Goal: Information Seeking & Learning: Learn about a topic

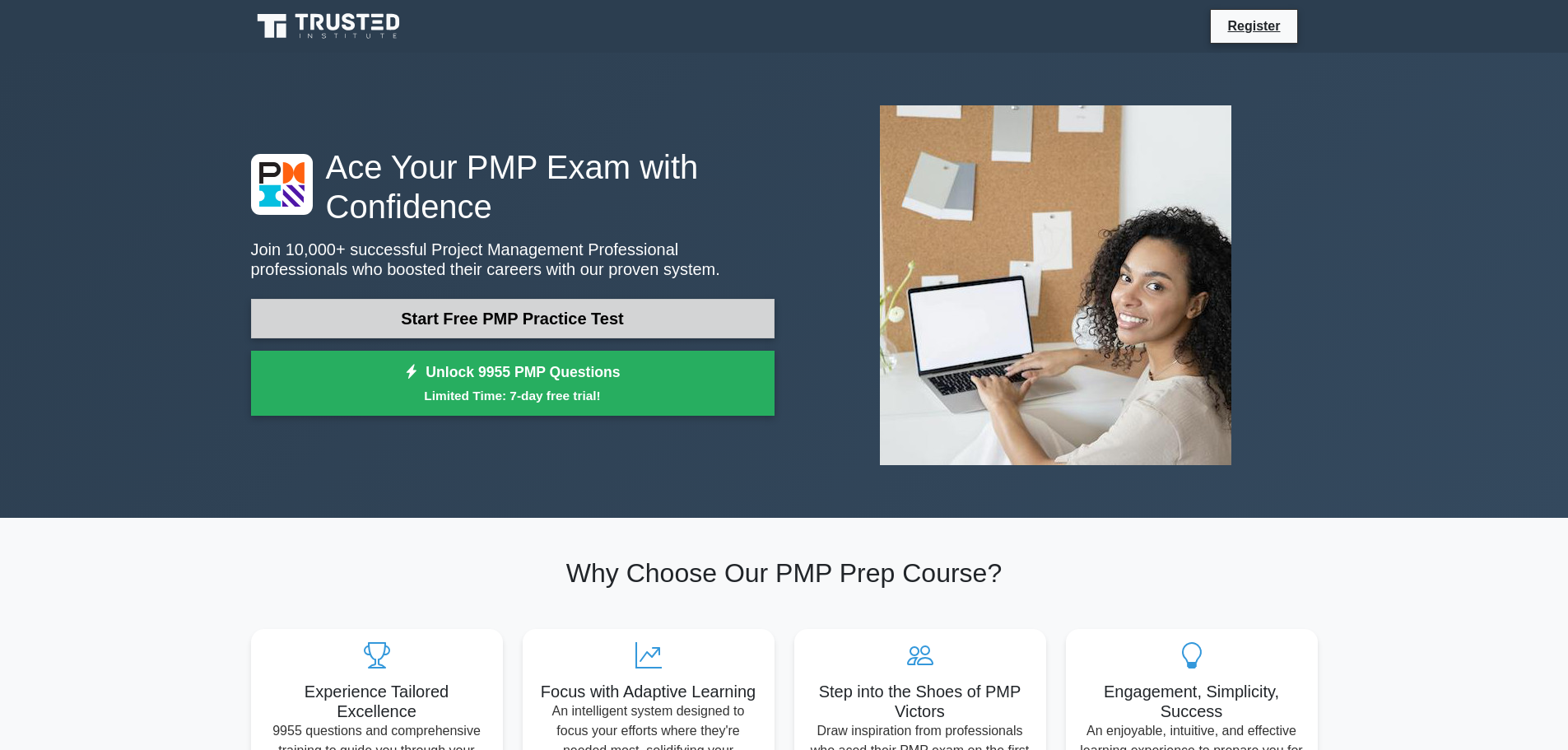
click at [621, 319] on link "Start Free PMP Practice Test" at bounding box center [512, 319] width 523 height 40
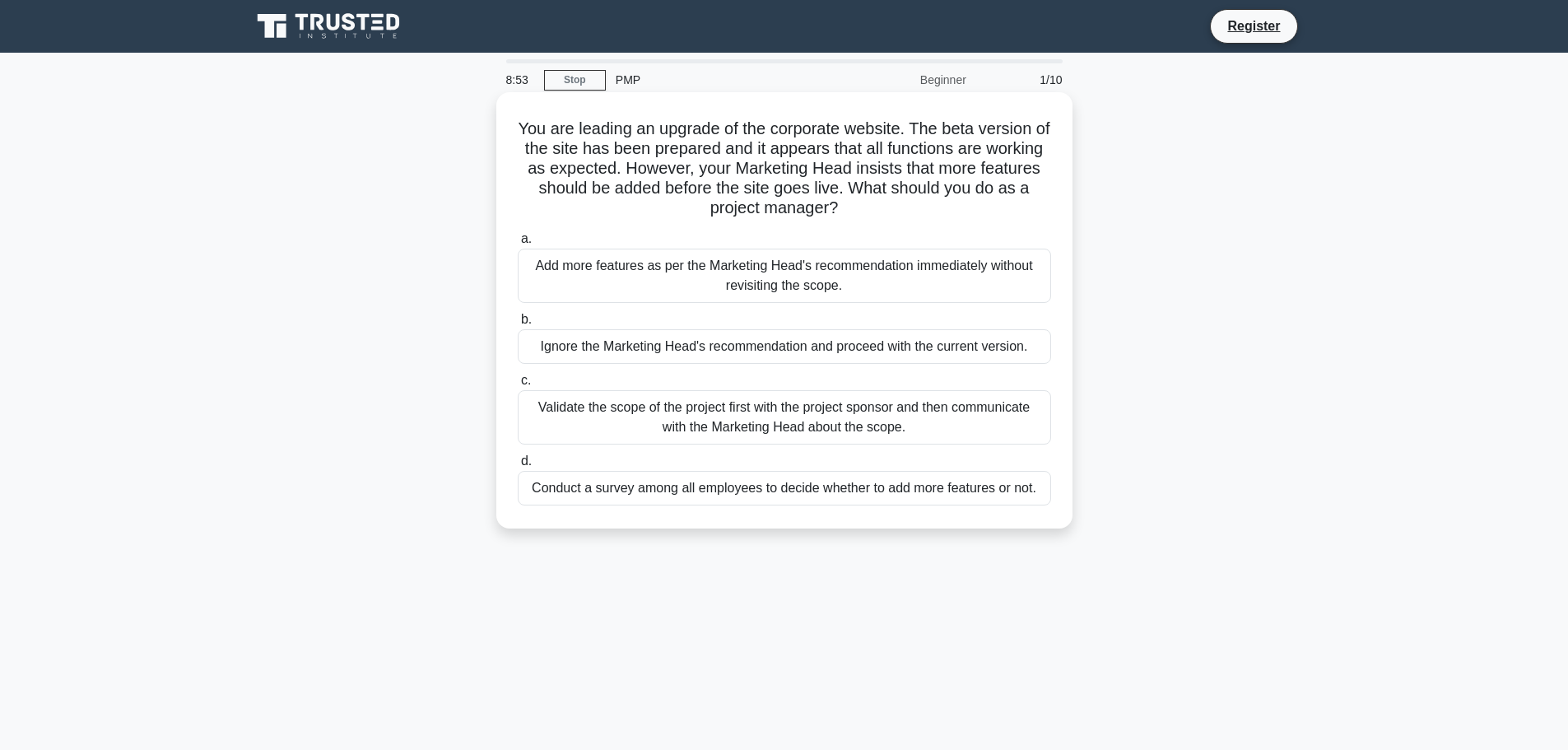
click at [863, 414] on div "Validate the scope of the project first with the project sponsor and then commu…" at bounding box center [784, 417] width 533 height 54
click at [517, 387] on input "c. Validate the scope of the project first with the project sponsor and then co…" at bounding box center [517, 381] width 0 height 11
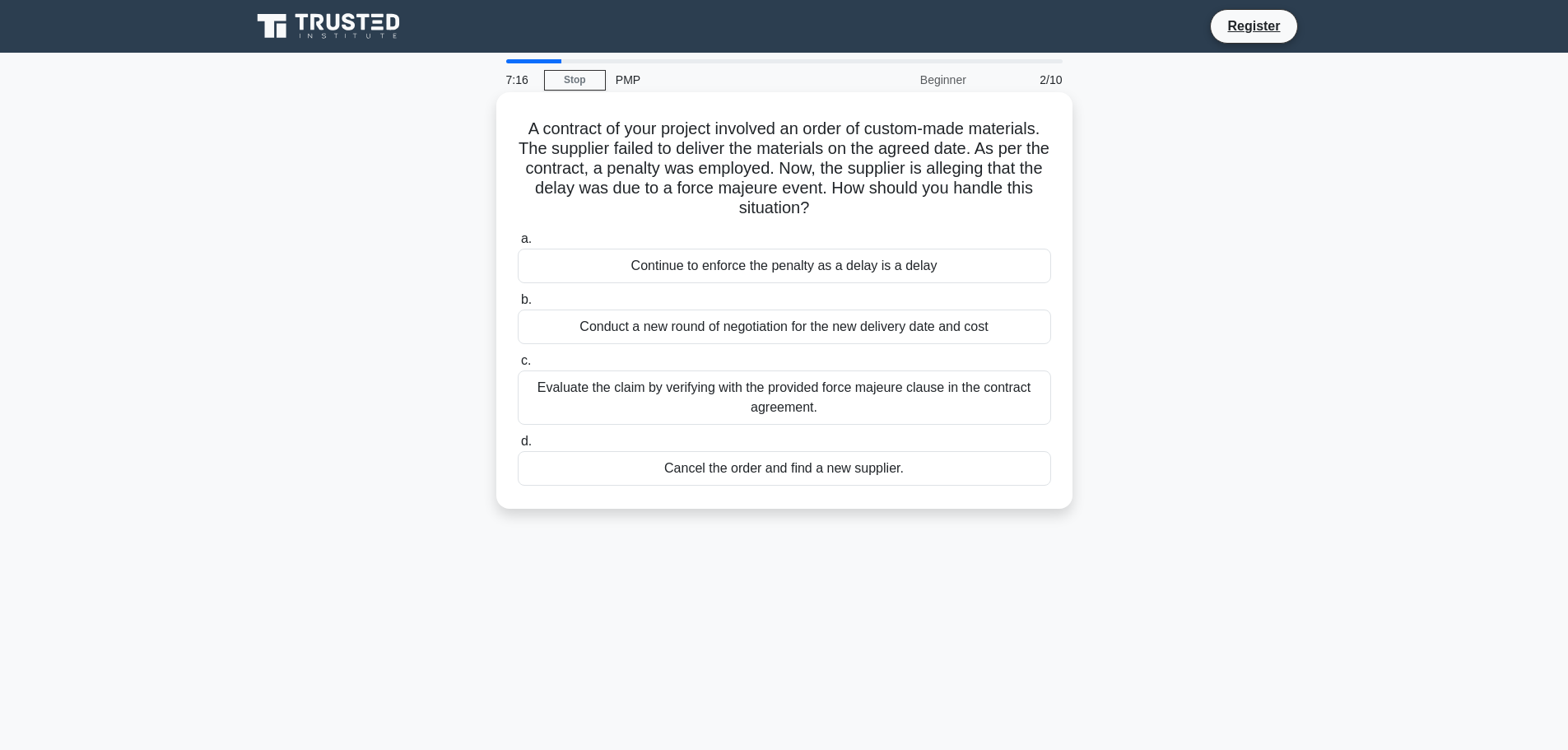
click at [985, 191] on h5 "A contract of your project involved an order of custom-made materials. The supp…" at bounding box center [785, 169] width 537 height 100
click at [725, 207] on h5 "A contract of your project involved an order of custom-made materials. The supp…" at bounding box center [785, 169] width 537 height 100
click at [816, 207] on h5 "A contract of your project involved an order of custom-made materials. The supp…" at bounding box center [785, 169] width 537 height 100
click at [794, 390] on div "Evaluate the claim by verifying with the provided force majeure clause in the c…" at bounding box center [784, 398] width 533 height 54
click at [517, 366] on input "c. Evaluate the claim by verifying with the provided force majeure clause in th…" at bounding box center [517, 362] width 0 height 11
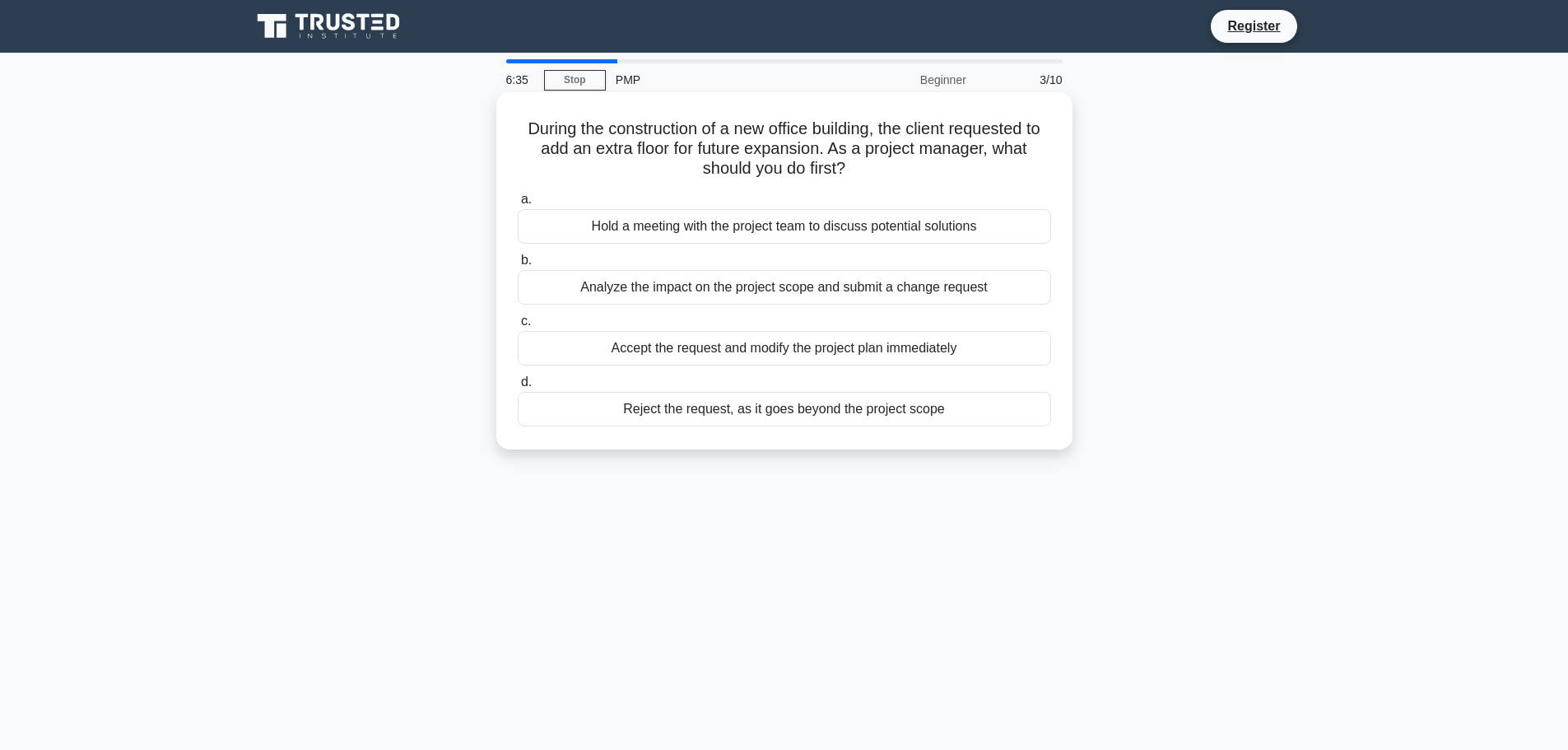
click at [1008, 149] on h5 "During the construction of a new office building, the client requested to add a…" at bounding box center [785, 150] width 537 height 61
click at [702, 169] on h5 "During the construction of a new office building, the client requested to add a…" at bounding box center [785, 150] width 537 height 61
click at [837, 170] on h5 "During the construction of a new office building, the client requested to add a…" at bounding box center [785, 150] width 537 height 61
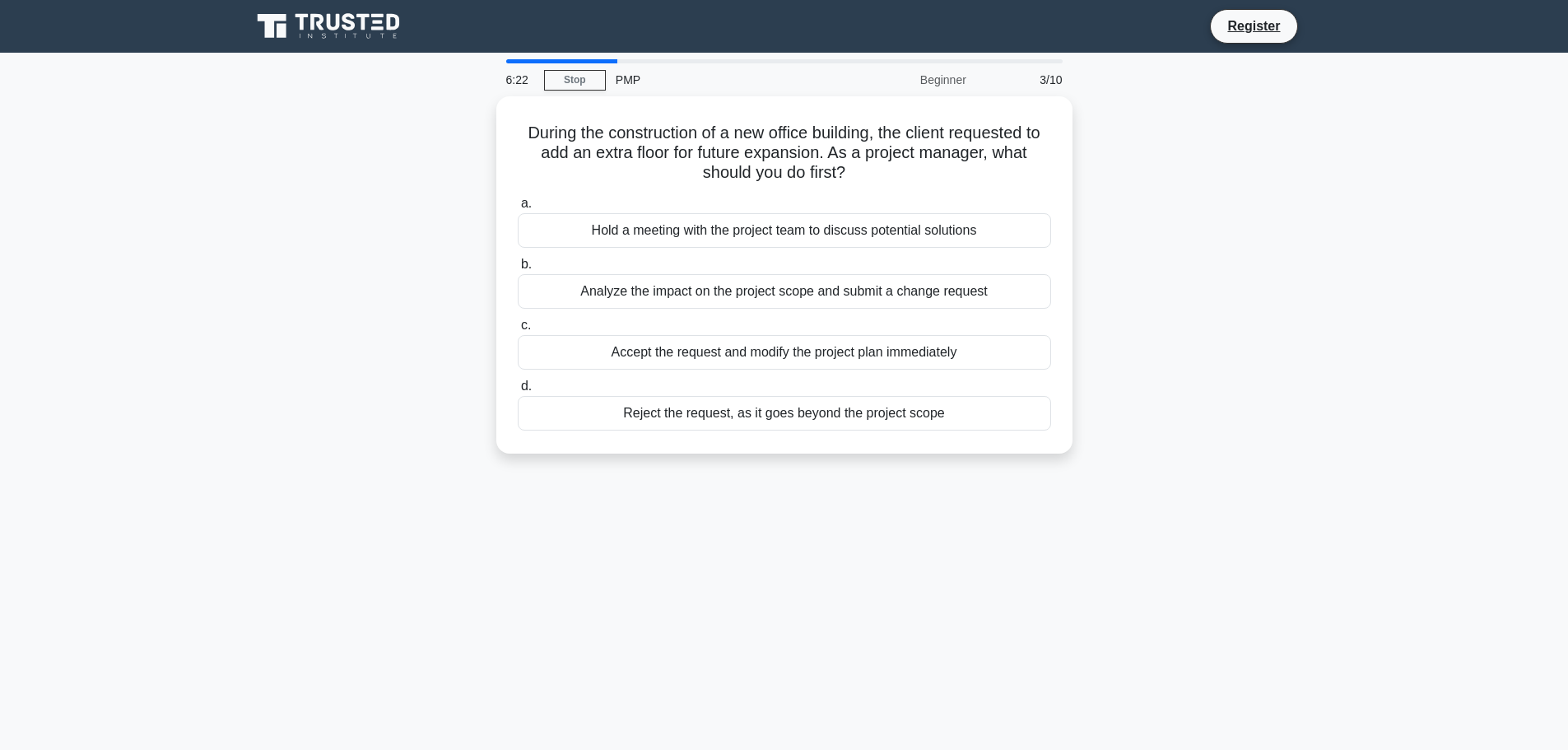
drag, startPoint x: 903, startPoint y: 292, endPoint x: 1230, endPoint y: 352, distance: 332.5
click at [1230, 352] on div "During the construction of a new office building, the client requested to add a…" at bounding box center [785, 285] width 1087 height 377
click at [1147, 342] on div "During the construction of a new office building, the client requested to add a…" at bounding box center [785, 285] width 1087 height 377
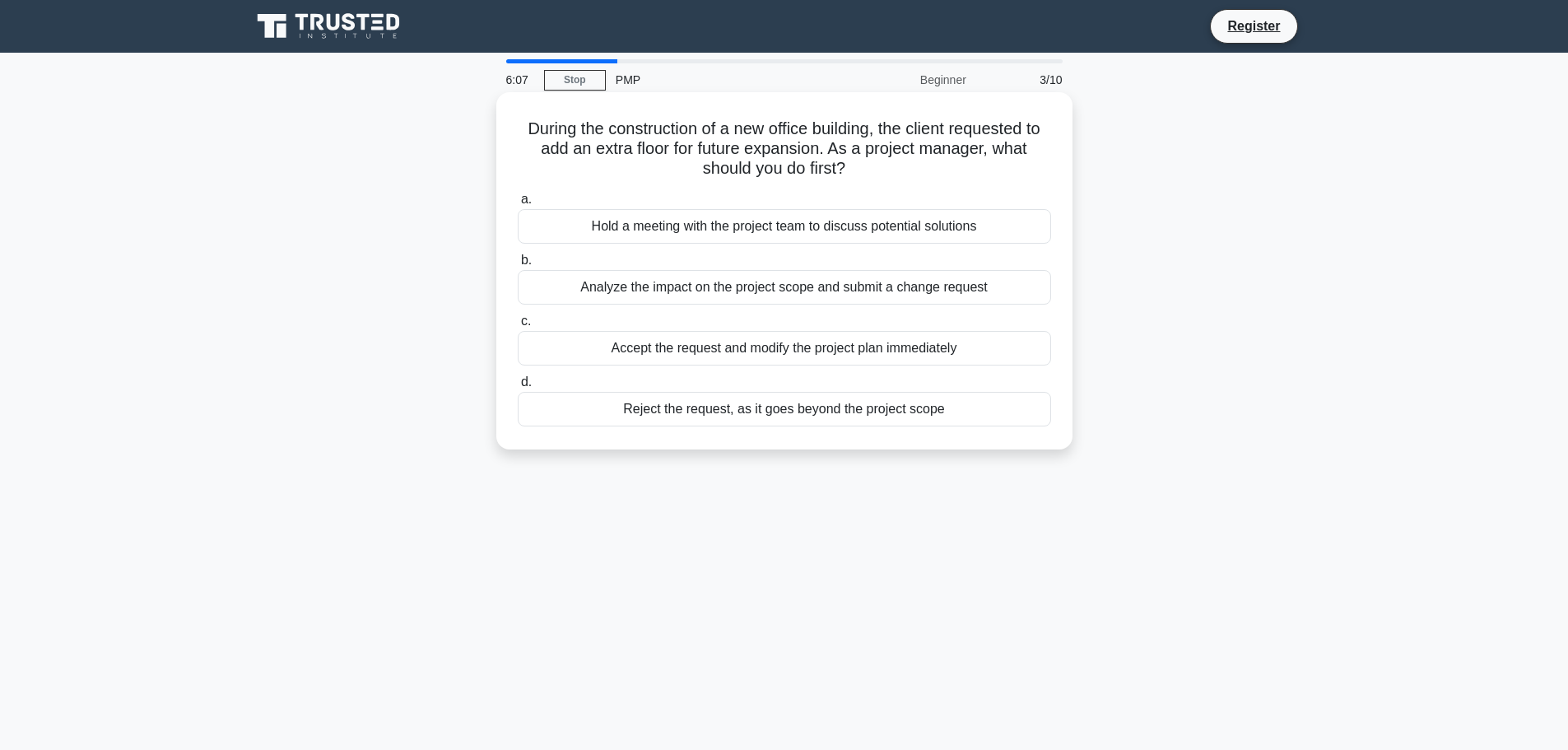
click at [942, 293] on div "Analyze the impact on the project scope and submit a change request" at bounding box center [784, 287] width 533 height 34
click at [517, 266] on input "b. Analyze the impact on the project scope and submit a change request" at bounding box center [517, 261] width 0 height 11
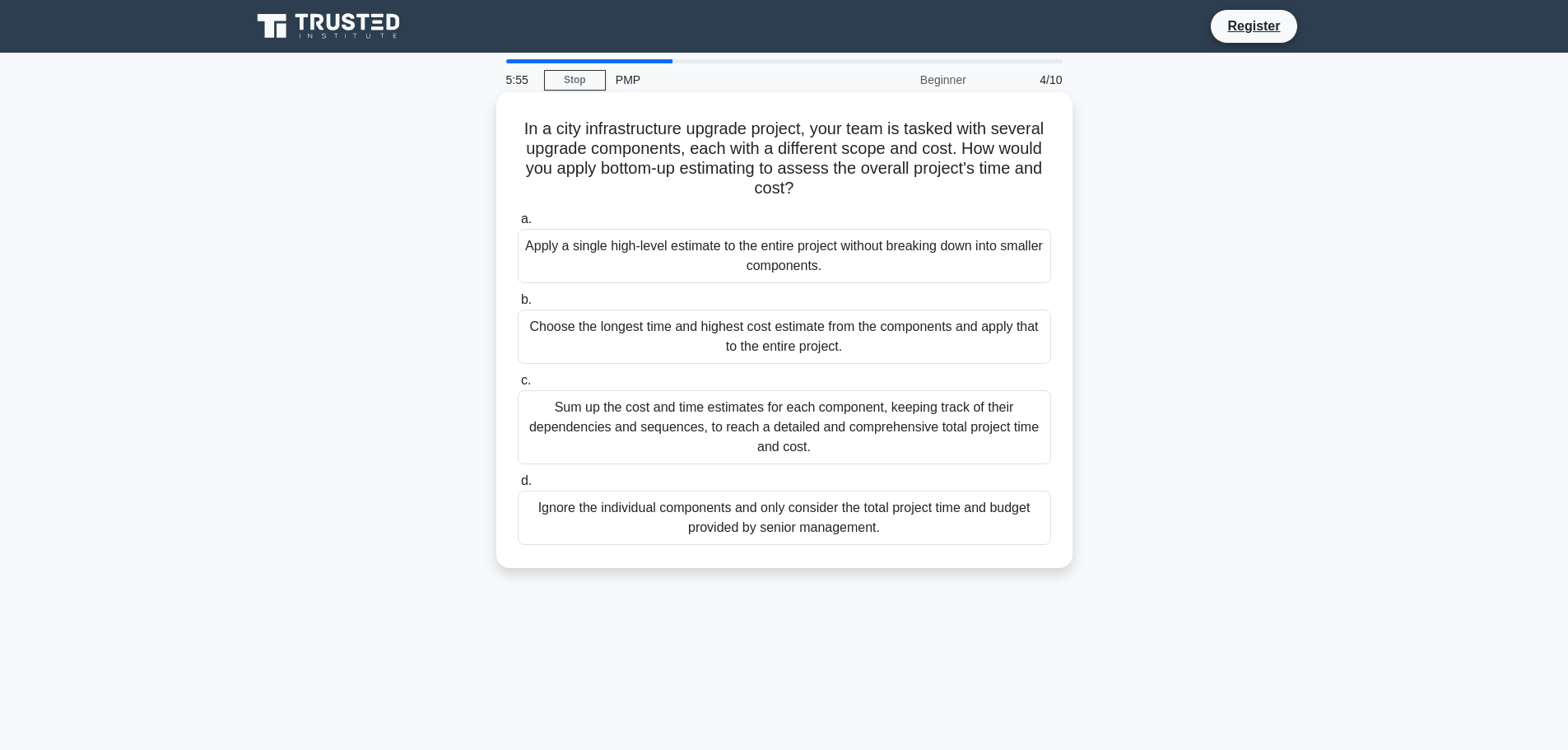
click at [962, 149] on h5 "In a city infrastructure upgrade project, your team is tasked with several upgr…" at bounding box center [785, 159] width 537 height 81
click at [781, 190] on h5 "In a city infrastructure upgrade project, your team is tasked with several upgr…" at bounding box center [785, 159] width 537 height 81
click at [856, 413] on div "Sum up the cost and time estimates for each component, keeping track of their d…" at bounding box center [784, 428] width 533 height 74
click at [517, 387] on input "c. Sum up the cost and time estimates for each component, keeping track of thei…" at bounding box center [517, 381] width 0 height 11
